Goal: Information Seeking & Learning: Learn about a topic

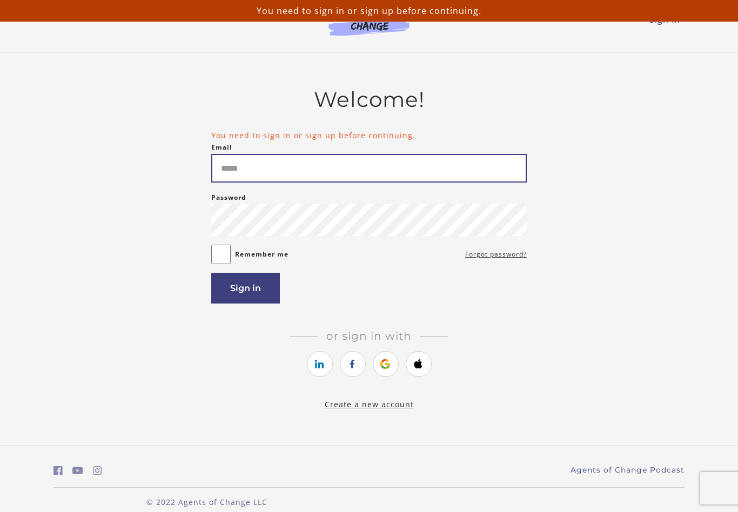
click at [290, 181] on input "Email" at bounding box center [368, 168] width 315 height 29
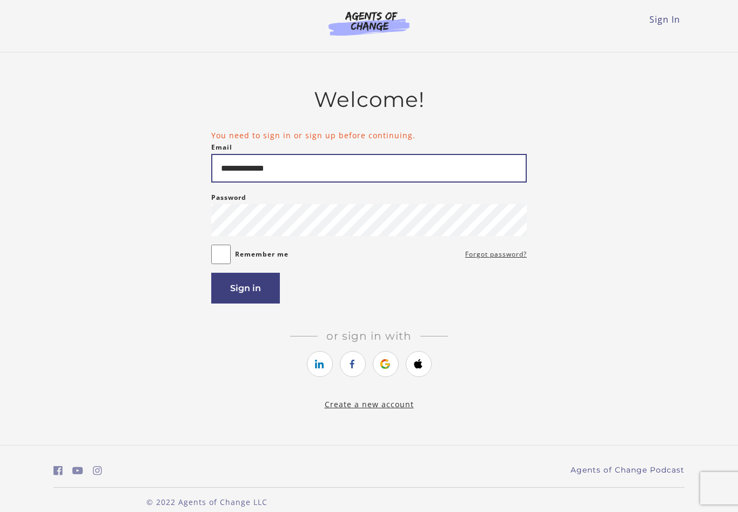
type input "**********"
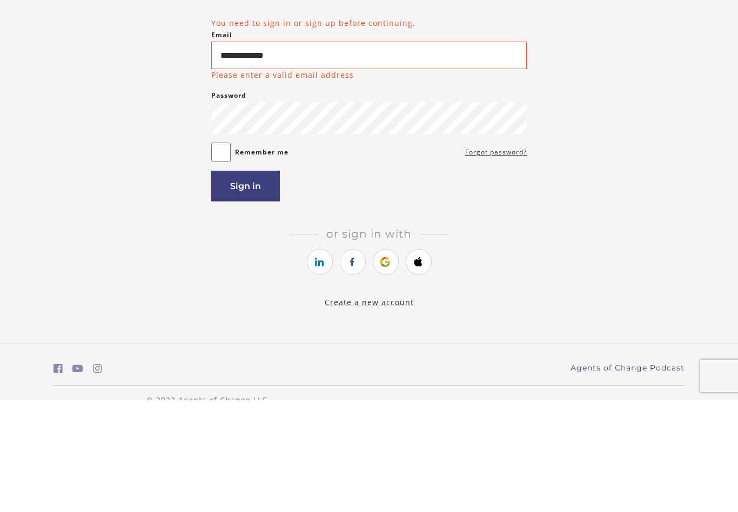
click at [247, 283] on button "Sign in" at bounding box center [245, 298] width 69 height 31
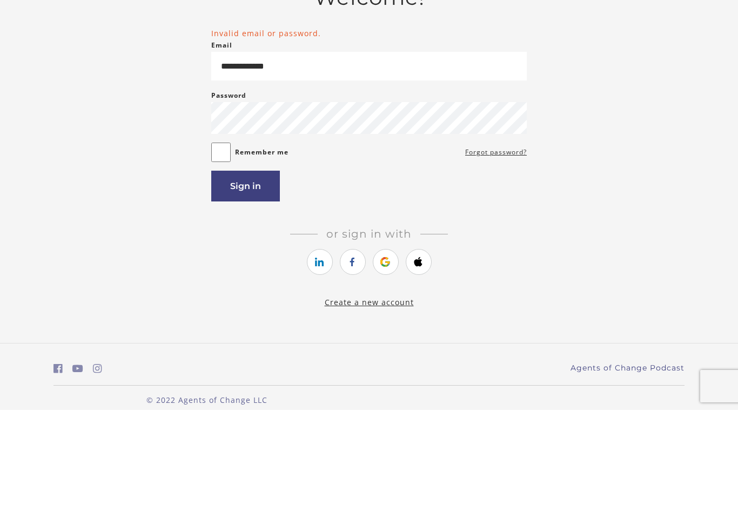
click at [251, 273] on button "Sign in" at bounding box center [245, 288] width 69 height 31
click at [252, 273] on button "Sign in" at bounding box center [245, 288] width 69 height 31
click at [254, 273] on button "Sign in" at bounding box center [245, 288] width 69 height 31
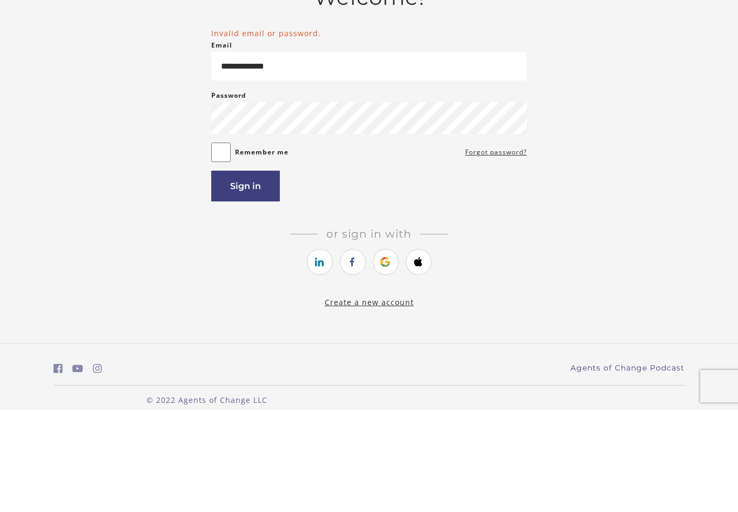
scroll to position [15, 0]
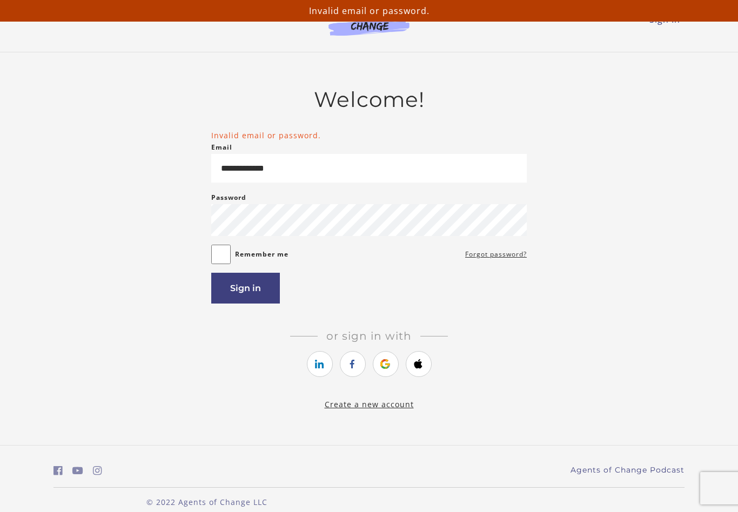
click at [501, 259] on link "Forgot password?" at bounding box center [496, 254] width 62 height 13
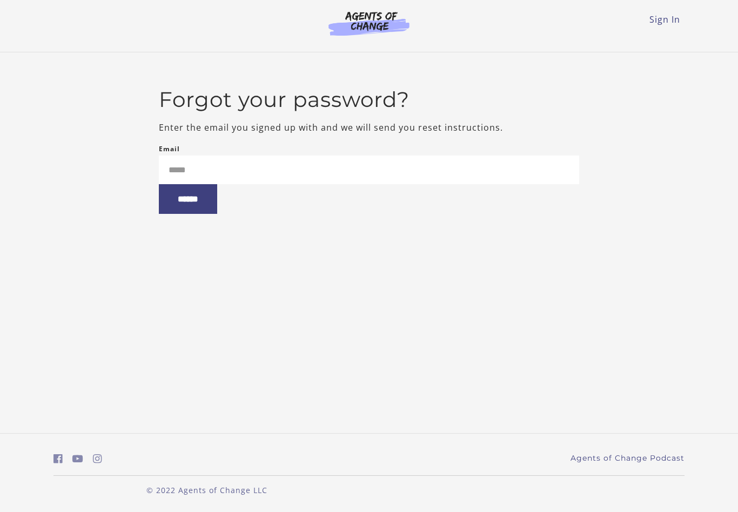
click at [336, 149] on div "Email ******" at bounding box center [369, 178] width 421 height 71
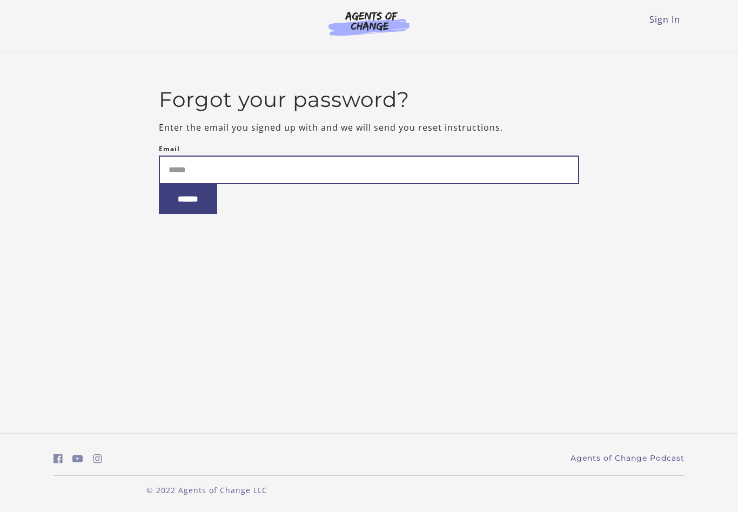
click at [332, 171] on input "Email" at bounding box center [369, 170] width 421 height 29
type input "**********"
click at [201, 204] on input "******" at bounding box center [188, 199] width 58 height 30
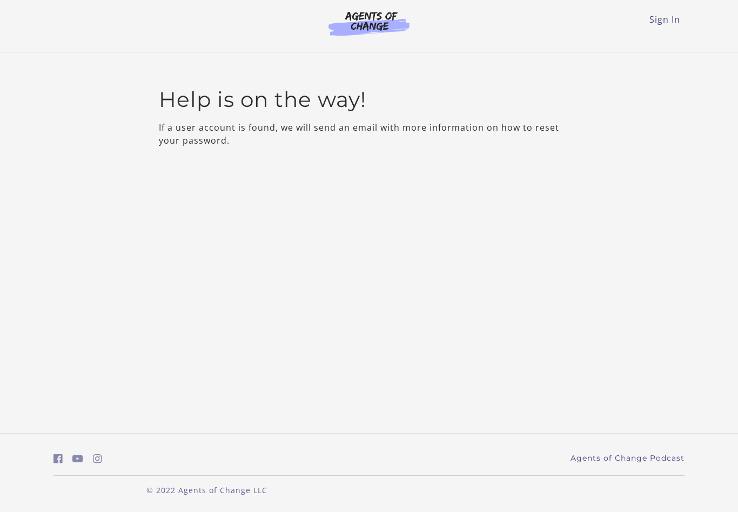
click at [661, 17] on link "Sign In" at bounding box center [664, 20] width 31 height 12
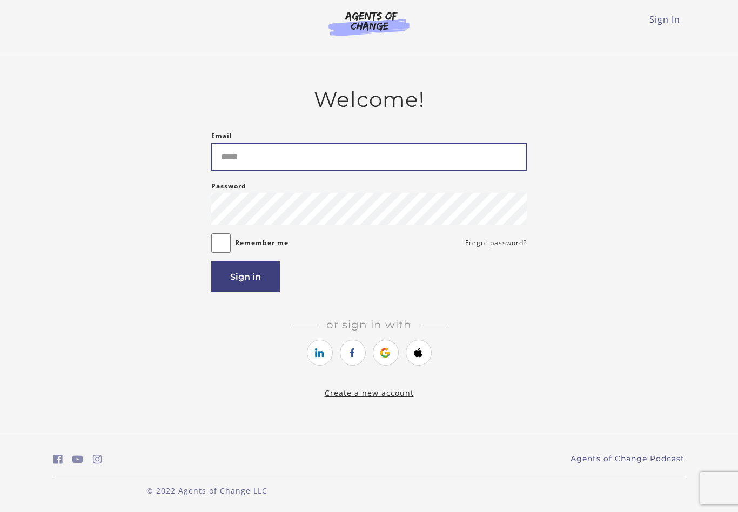
click at [278, 159] on input "Email" at bounding box center [368, 157] width 315 height 29
type input "**********"
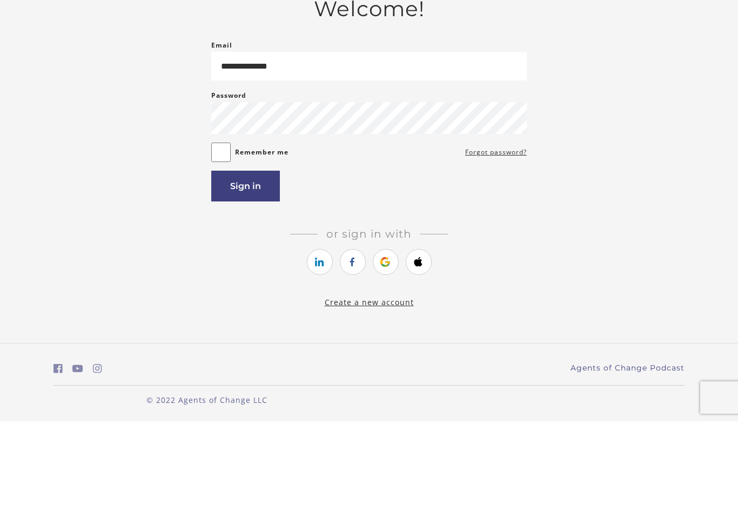
click at [254, 261] on button "Sign in" at bounding box center [245, 276] width 69 height 31
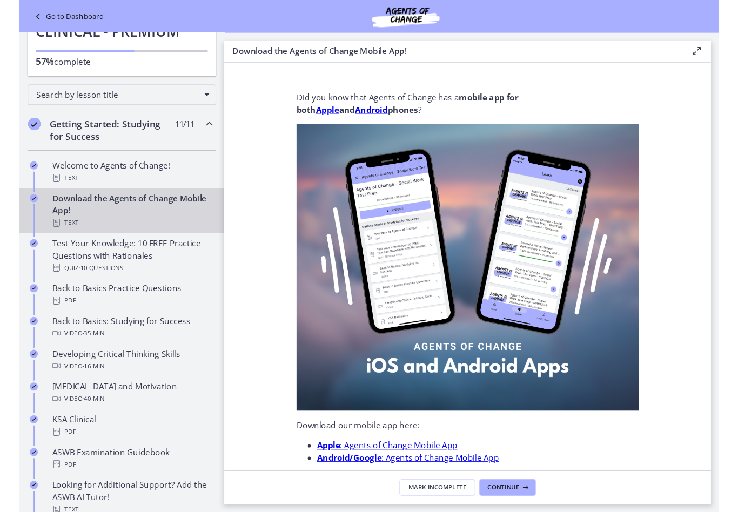
scroll to position [82, 0]
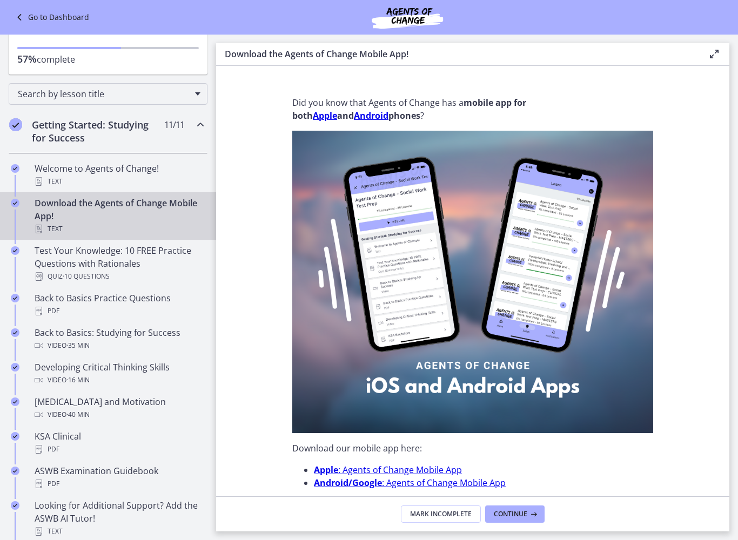
click at [152, 306] on div "PDF" at bounding box center [119, 311] width 169 height 13
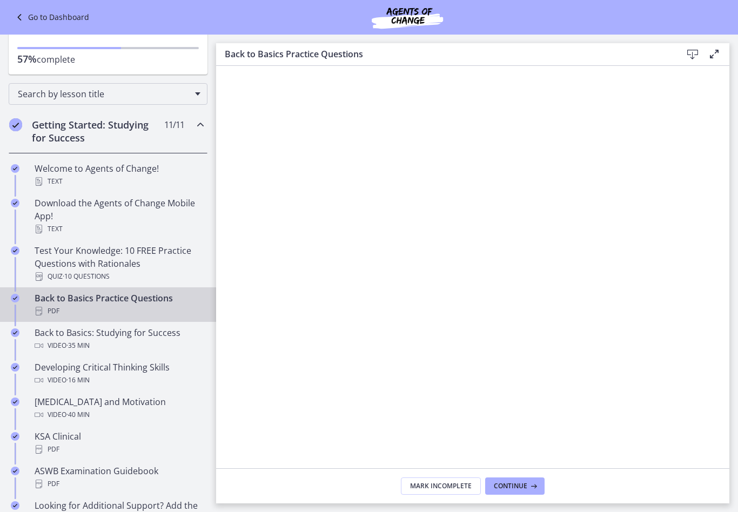
click at [161, 344] on div "Video · 35 min" at bounding box center [119, 345] width 169 height 13
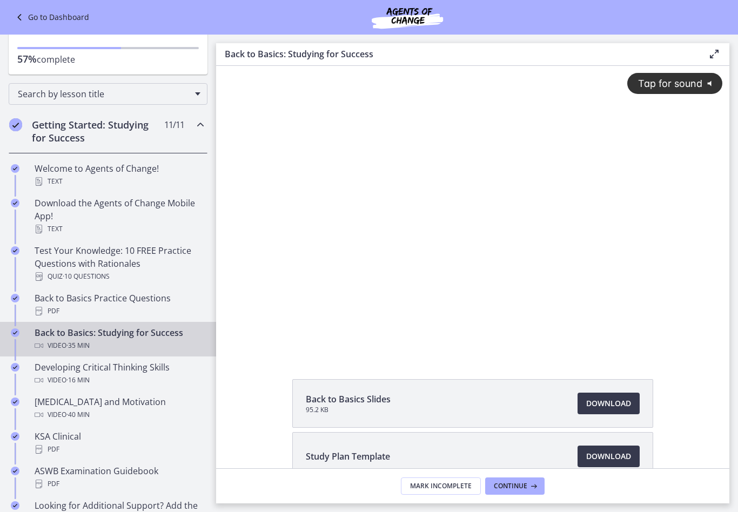
click at [706, 86] on icon "@keyframes VOLUME_SMALL_WAVE_FLASH { 0% { opacity: 0; } 33% { opacity: 1; } 66%…" at bounding box center [711, 83] width 19 height 19
click at [142, 368] on div "Developing Critical Thinking Skills Video · 16 min" at bounding box center [119, 374] width 169 height 26
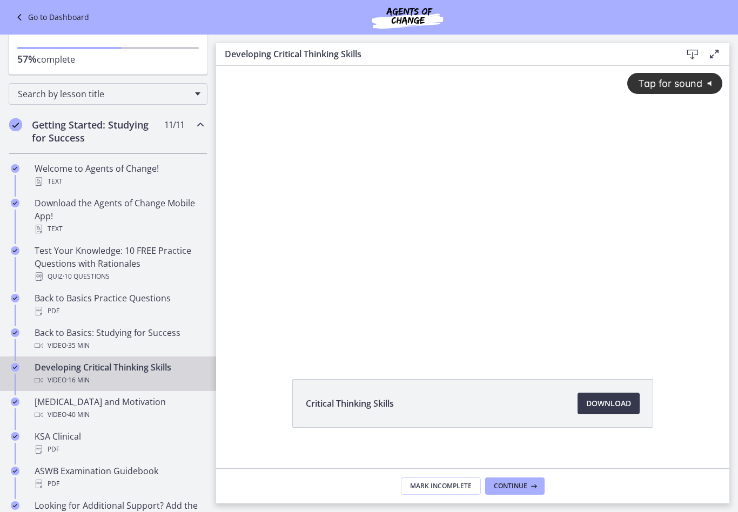
click at [669, 85] on span "Tap for sound" at bounding box center [665, 83] width 74 height 11
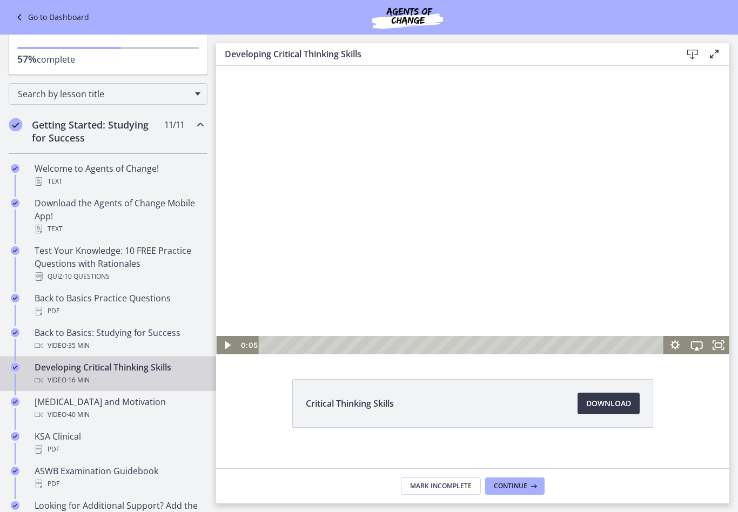
click at [79, 406] on div "Test Anxiety and Motivation Video · 40 min" at bounding box center [119, 408] width 169 height 26
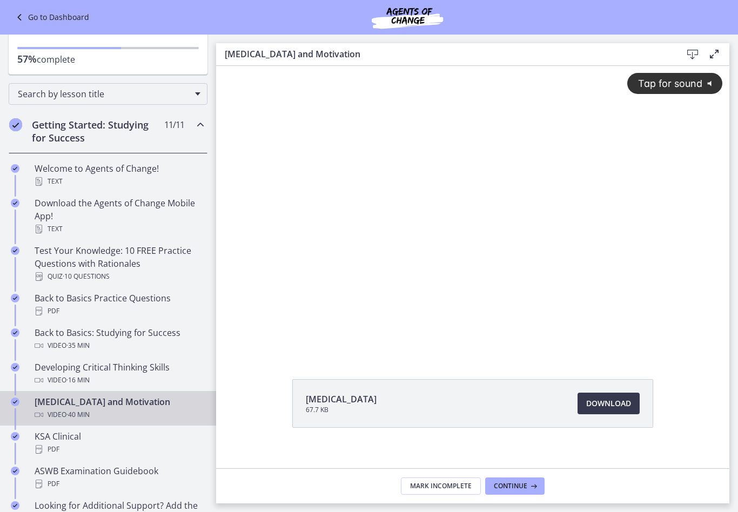
click at [671, 89] on span "Tap for sound" at bounding box center [665, 83] width 74 height 11
click at [370, 326] on div at bounding box center [472, 210] width 513 height 288
click at [418, 332] on div at bounding box center [472, 210] width 513 height 288
click at [715, 51] on icon at bounding box center [714, 54] width 13 height 13
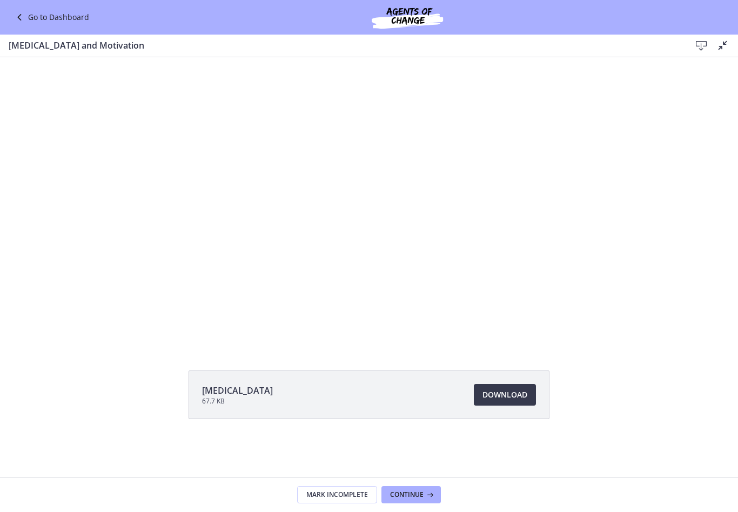
click at [725, 47] on icon at bounding box center [722, 45] width 13 height 13
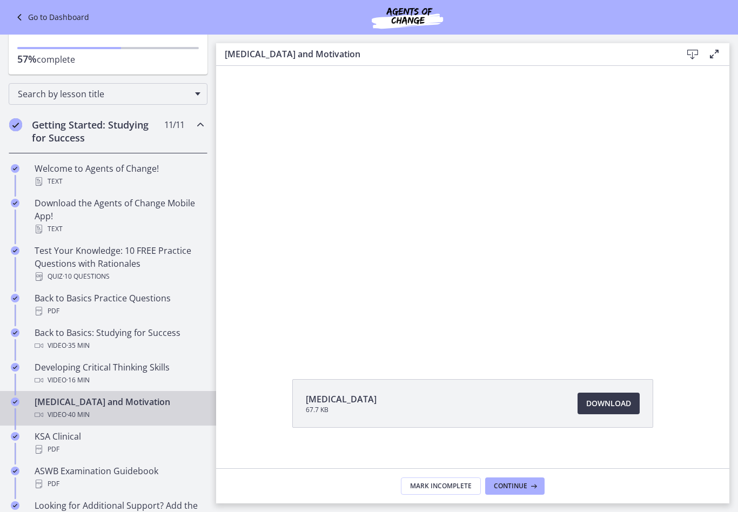
click at [719, 58] on icon at bounding box center [714, 54] width 13 height 13
